Goal: Task Accomplishment & Management: Manage account settings

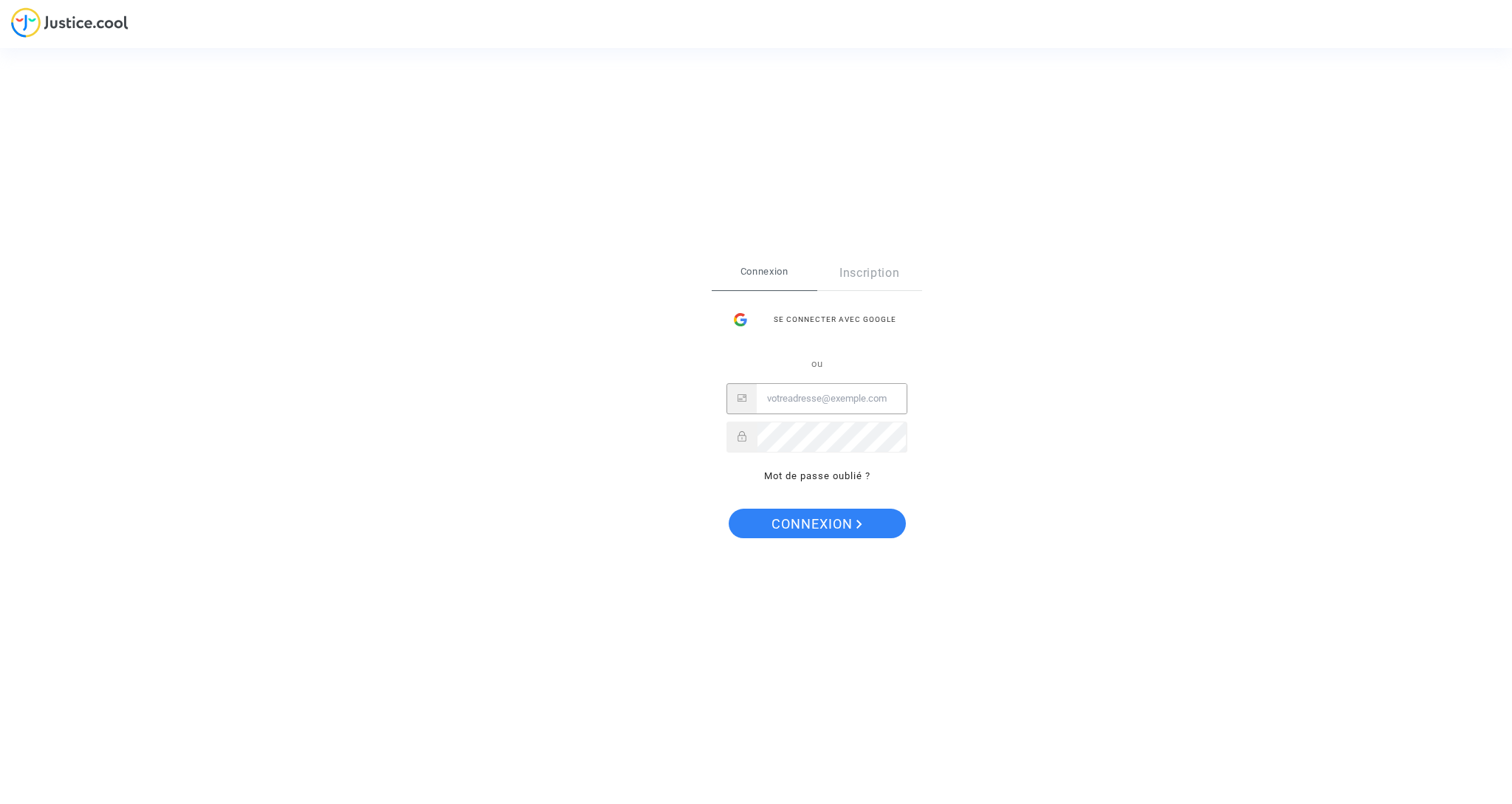
type input "[EMAIL_ADDRESS][DOMAIN_NAME]"
click at [825, 527] on span "Connexion" at bounding box center [817, 524] width 91 height 31
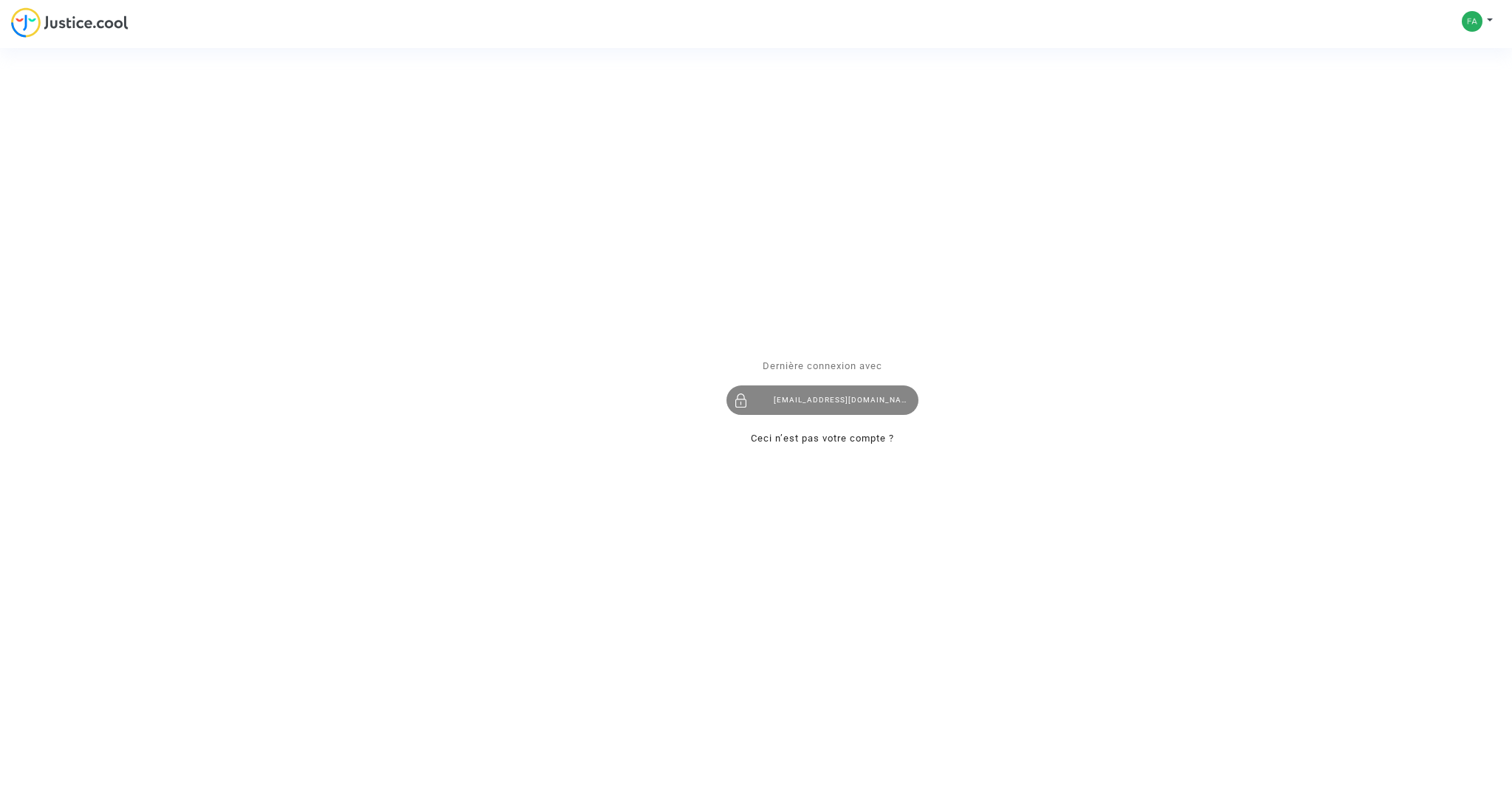
click at [821, 393] on div "[EMAIL_ADDRESS][DOMAIN_NAME]" at bounding box center [822, 400] width 192 height 30
click at [820, 396] on div "[EMAIL_ADDRESS][DOMAIN_NAME]" at bounding box center [822, 400] width 192 height 30
click at [1474, 20] on div "Se connecter Dernière connexion avec [EMAIL_ADDRESS][DOMAIN_NAME] Ceci n’est pa…" at bounding box center [756, 402] width 1512 height 804
click at [1489, 19] on div "Se connecter Dernière connexion avec fabien.gras@gmail.com Ceci n’est pas votre…" at bounding box center [756, 402] width 1512 height 804
click at [120, 22] on div "Se connecter Dernière connexion avec fabien.gras@gmail.com Ceci n’est pas votre…" at bounding box center [756, 402] width 1512 height 804
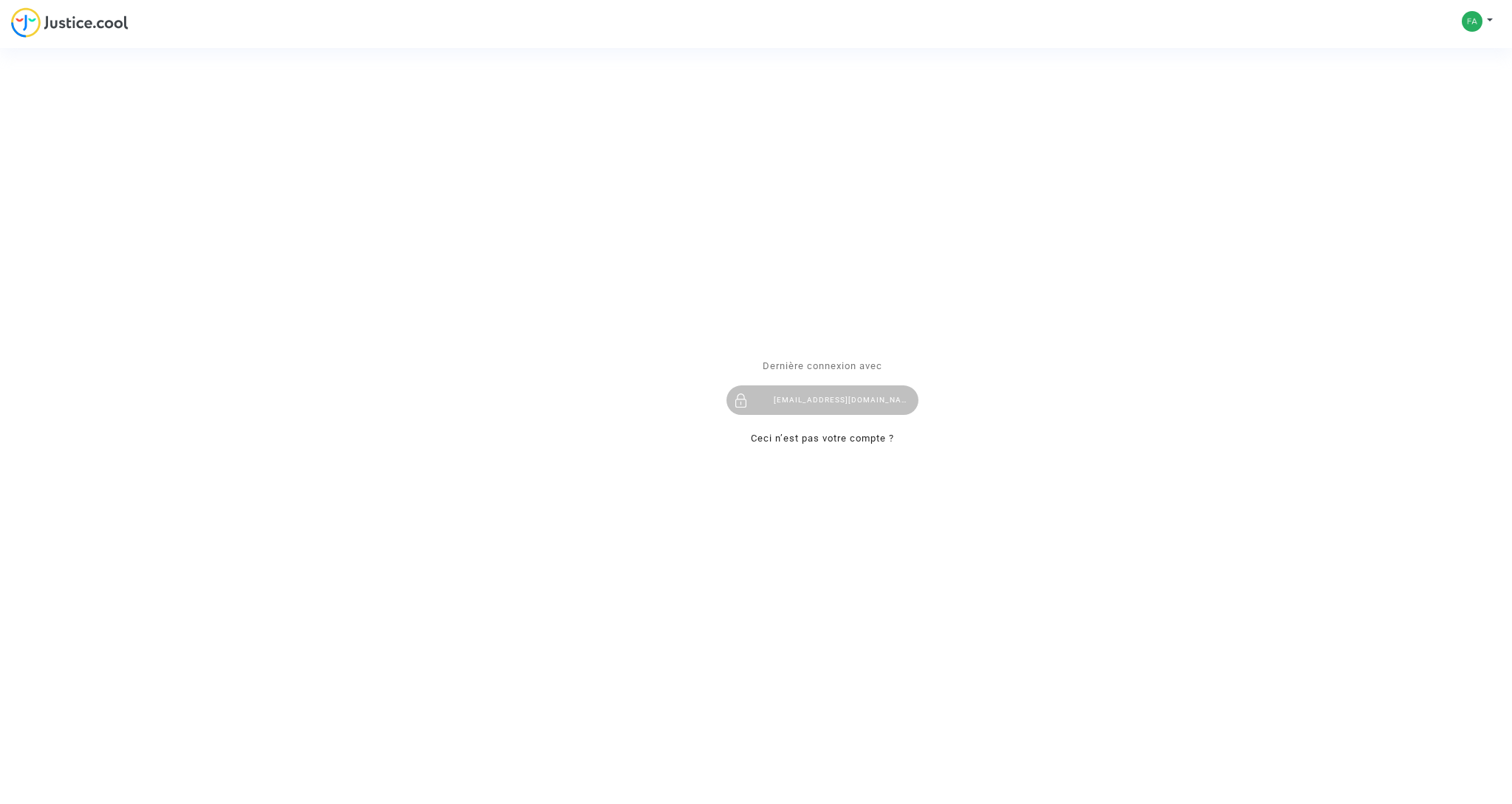
click at [23, 22] on div "Se connecter Dernière connexion avec [EMAIL_ADDRESS][DOMAIN_NAME] Ceci n’est pa…" at bounding box center [756, 402] width 1512 height 804
click at [780, 402] on div "[EMAIL_ADDRESS][DOMAIN_NAME]" at bounding box center [822, 400] width 192 height 30
click at [817, 363] on span "Dernière connexion avec" at bounding box center [822, 366] width 120 height 11
click at [1473, 14] on div "Se connecter Dernière connexion avec fabien.gras@gmail.com Ceci n’est pas votre…" at bounding box center [756, 402] width 1512 height 804
click at [1471, 15] on div "Se connecter Dernière connexion avec fabien.gras@gmail.com Ceci n’est pas votre…" at bounding box center [756, 402] width 1512 height 804
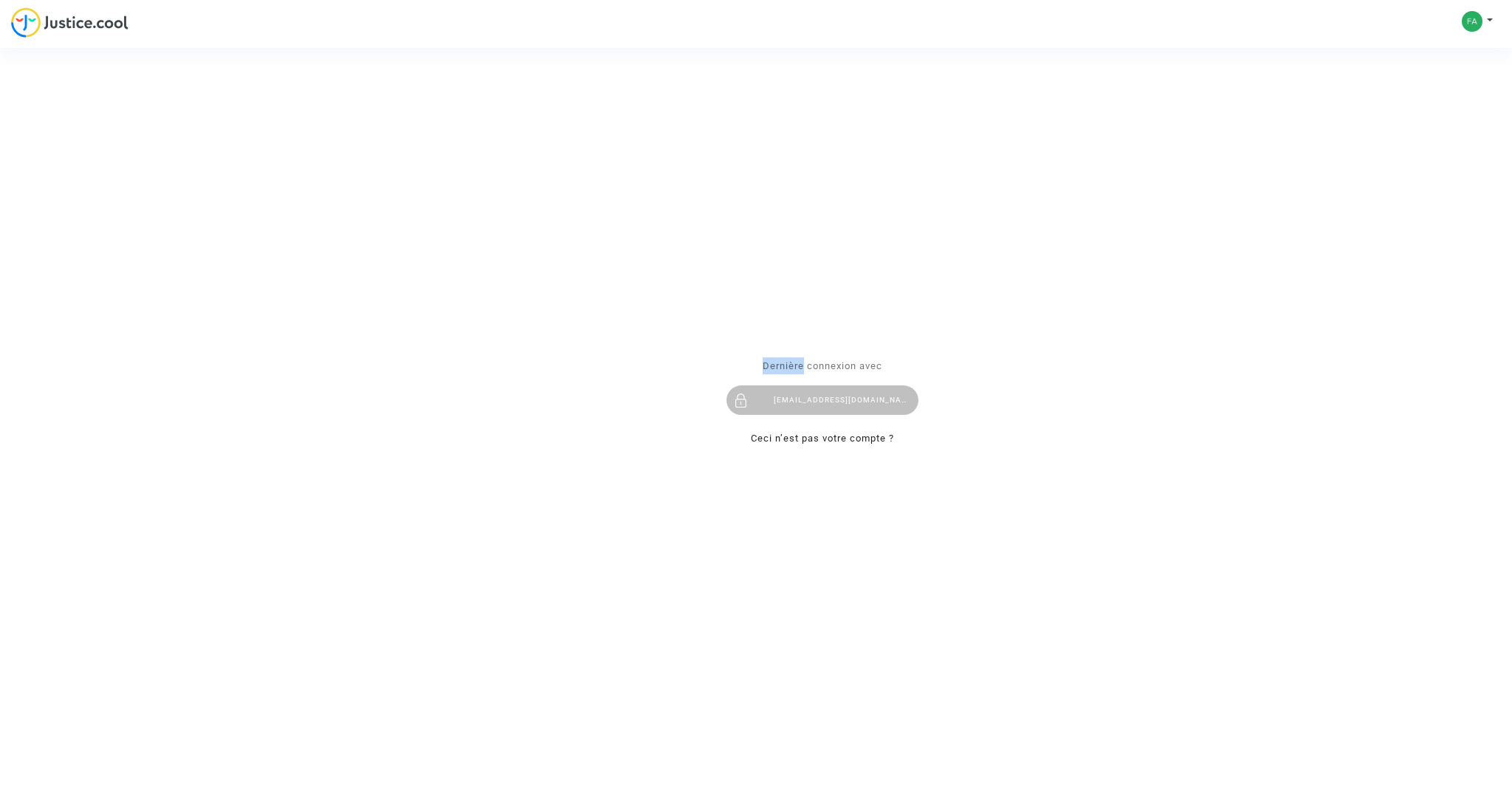
click at [1471, 17] on div "Se connecter Dernière connexion avec [EMAIL_ADDRESS][DOMAIN_NAME] Ceci n’est pa…" at bounding box center [756, 402] width 1512 height 804
click at [1472, 17] on div "Se connecter Dernière connexion avec fabien.gras@gmail.com Ceci n’est pas votre…" at bounding box center [756, 402] width 1512 height 804
click at [792, 400] on div "[EMAIL_ADDRESS][DOMAIN_NAME]" at bounding box center [822, 400] width 192 height 30
click at [815, 410] on div "[EMAIL_ADDRESS][DOMAIN_NAME]" at bounding box center [822, 400] width 192 height 30
click at [792, 405] on div "[EMAIL_ADDRESS][DOMAIN_NAME]" at bounding box center [822, 400] width 192 height 30
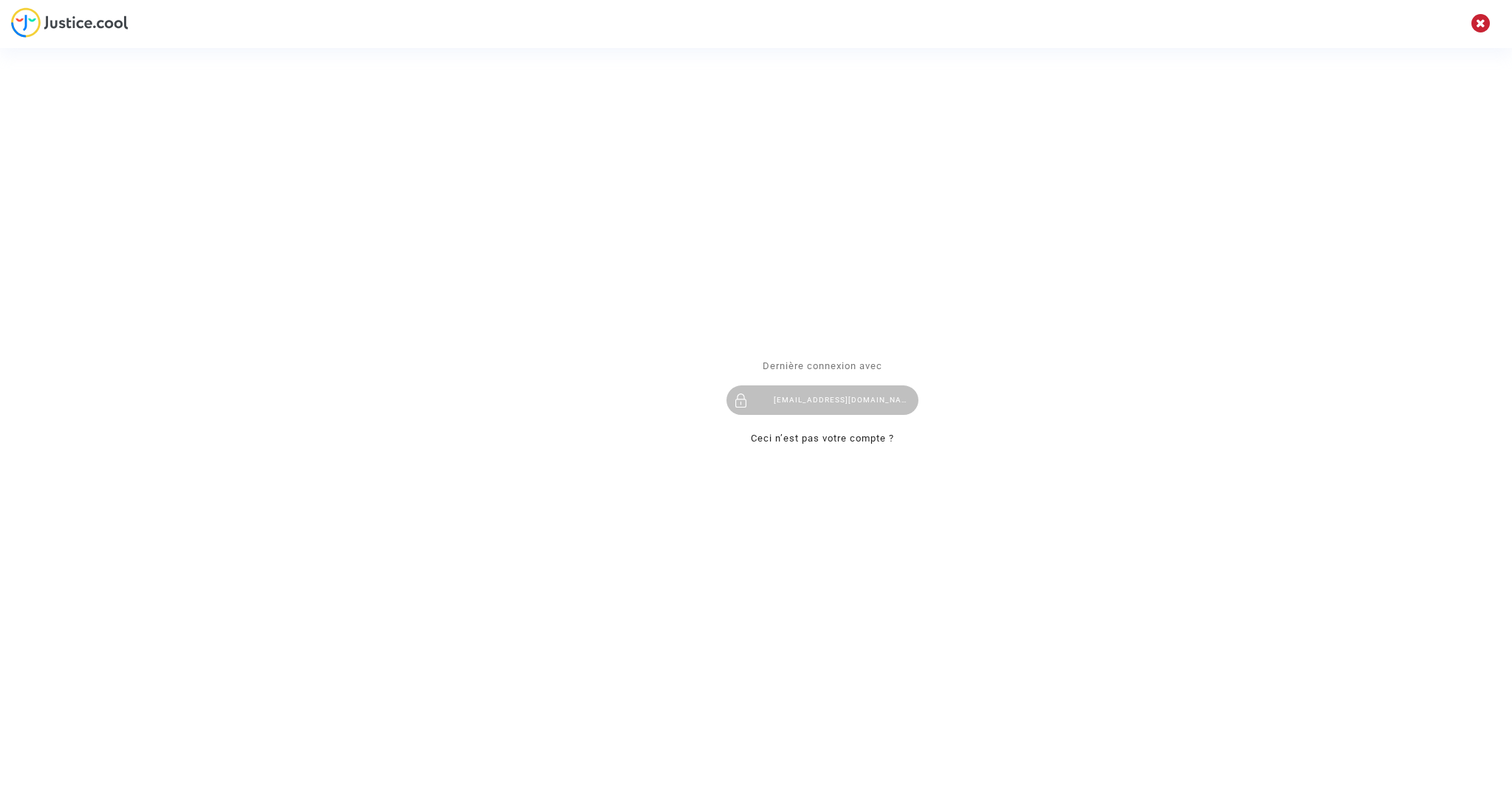
click at [75, 16] on div "Se connecter Dernière connexion avec fabien.gras@gmail.com Ceci n’est pas votre…" at bounding box center [756, 402] width 1512 height 804
drag, startPoint x: 32, startPoint y: 27, endPoint x: 47, endPoint y: 12, distance: 21.2
click at [32, 27] on div "Se connecter Dernière connexion avec fabien.gras@gmail.com Ceci n’est pas votre…" at bounding box center [756, 402] width 1512 height 804
click at [1480, 24] on div "Se connecter Dernière connexion avec [EMAIL_ADDRESS][DOMAIN_NAME] Ceci n’est pa…" at bounding box center [756, 402] width 1512 height 804
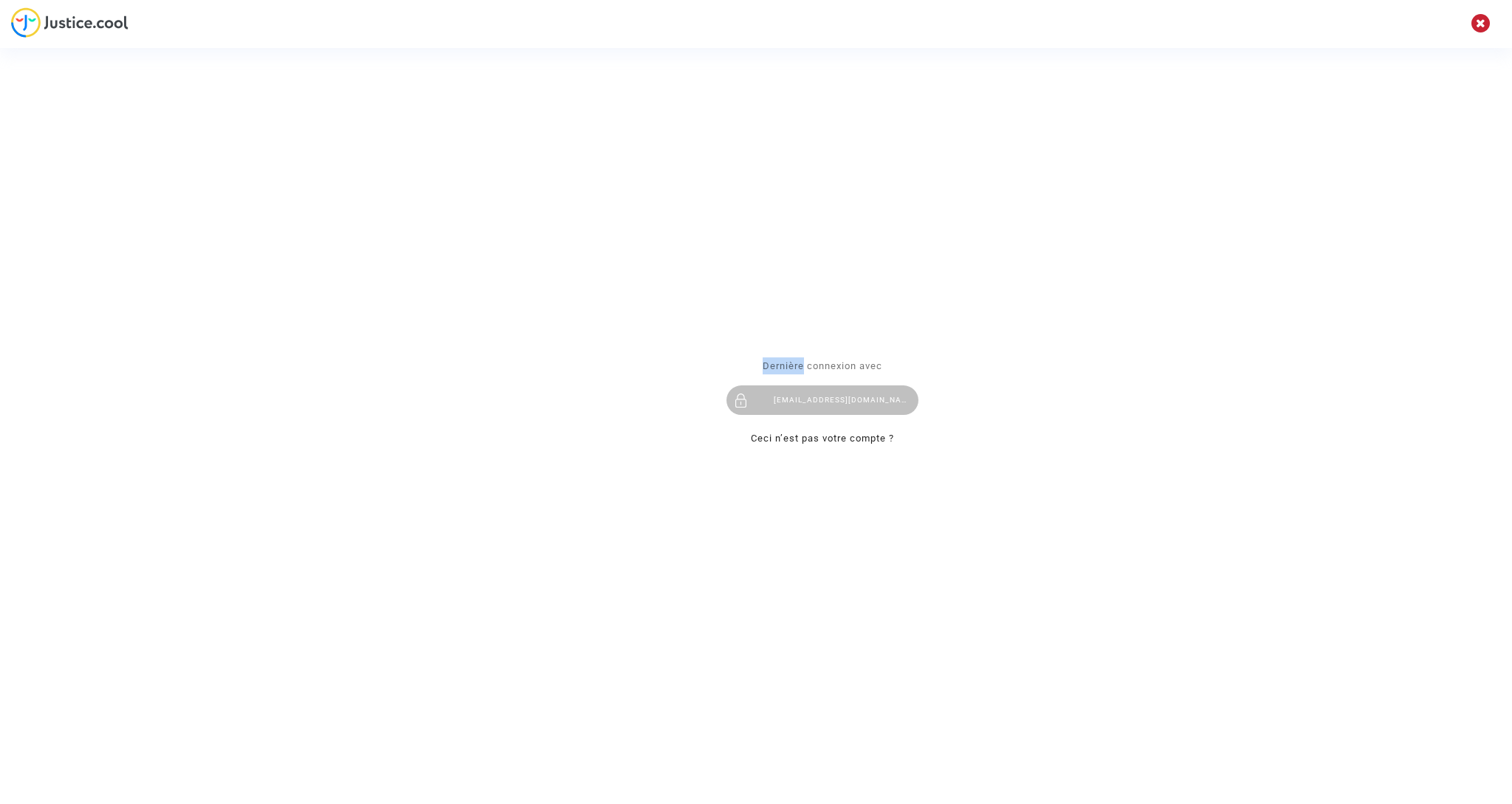
click at [1480, 24] on div "Se connecter Dernière connexion avec [EMAIL_ADDRESS][DOMAIN_NAME] Ceci n’est pa…" at bounding box center [756, 402] width 1512 height 804
click at [797, 411] on div "[EMAIL_ADDRESS][DOMAIN_NAME]" at bounding box center [822, 400] width 192 height 30
click at [768, 408] on div "[EMAIL_ADDRESS][DOMAIN_NAME]" at bounding box center [822, 400] width 192 height 30
click at [1476, 24] on div "Se connecter Dernière connexion avec [EMAIL_ADDRESS][DOMAIN_NAME] Ceci n’est pa…" at bounding box center [756, 402] width 1512 height 804
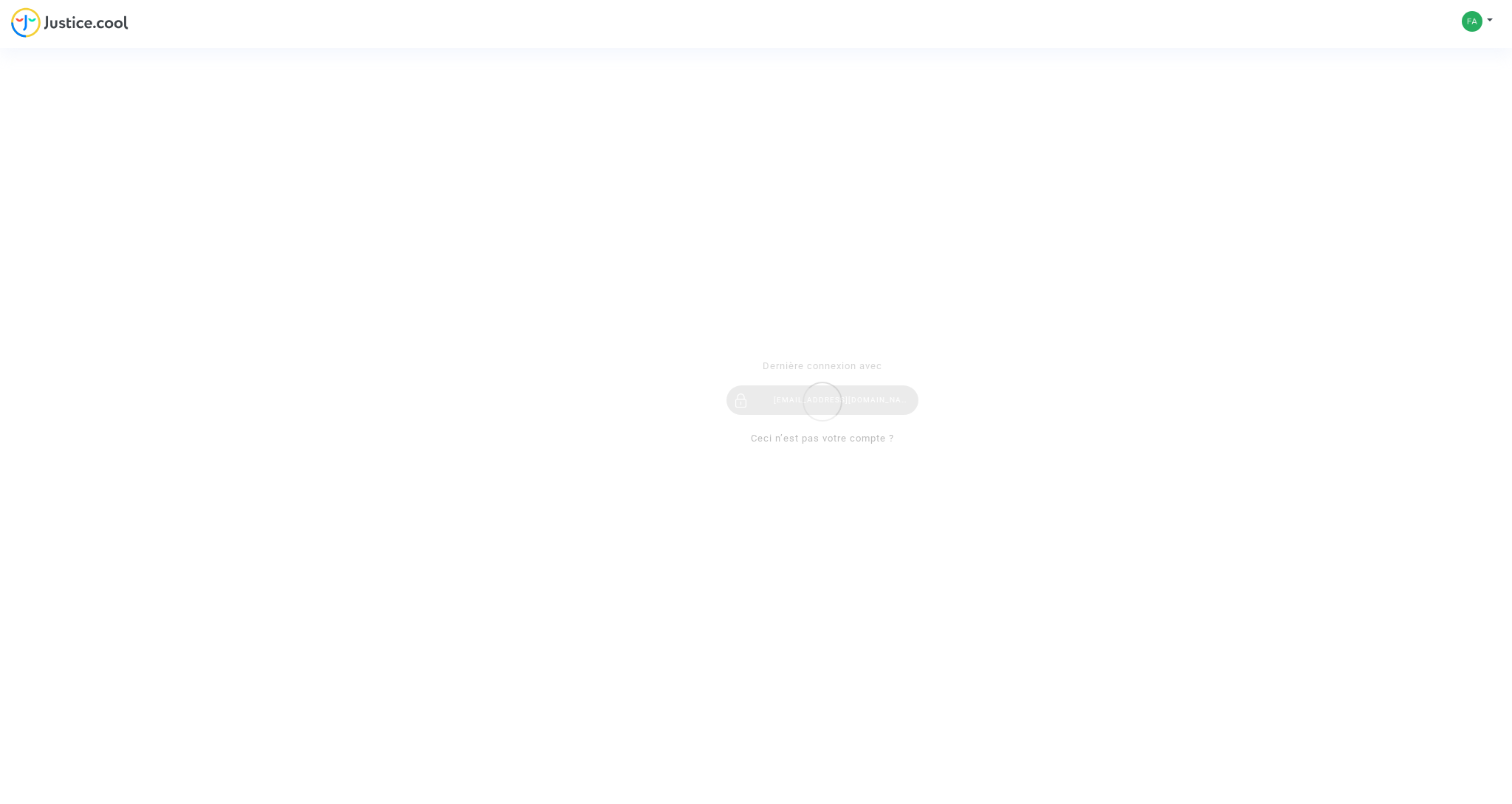
click at [92, 31] on div "Se connecter Dernière connexion avec [EMAIL_ADDRESS][DOMAIN_NAME] Ceci n’est pa…" at bounding box center [756, 402] width 1512 height 804
click at [88, 18] on div "Se connecter Dernière connexion avec fabien.gras@gmail.com Ceci n’est pas votre…" at bounding box center [756, 402] width 1512 height 804
